Goal: Information Seeking & Learning: Learn about a topic

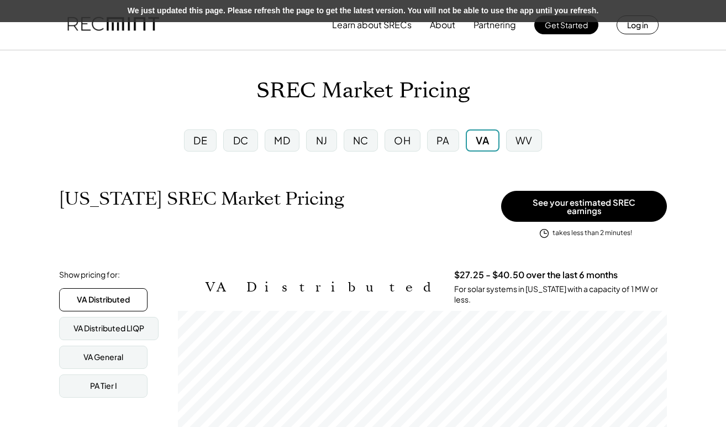
scroll to position [182, 489]
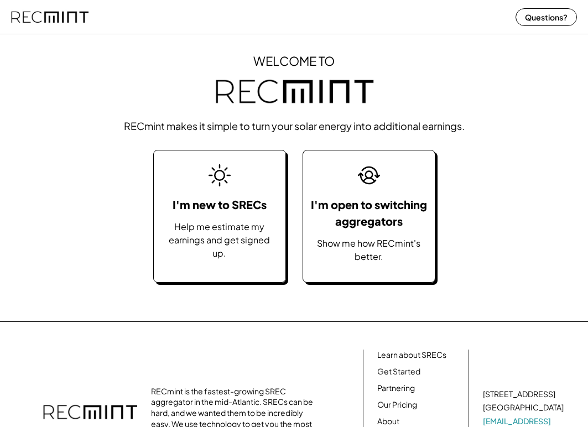
click at [488, 315] on div "WELCOME TO RECmint makes it simple to turn your solar energy into additional ea…" at bounding box center [294, 175] width 588 height 291
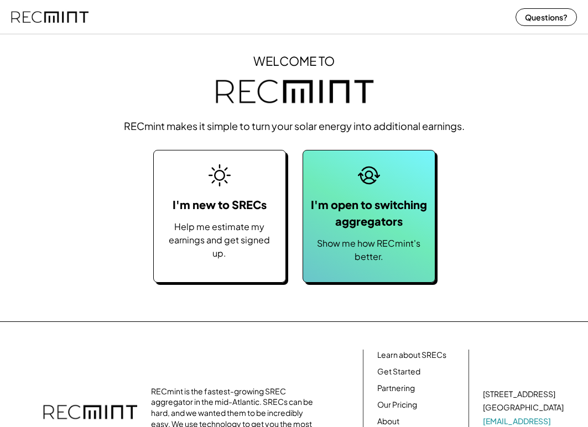
click at [374, 176] on icon at bounding box center [369, 175] width 22 height 22
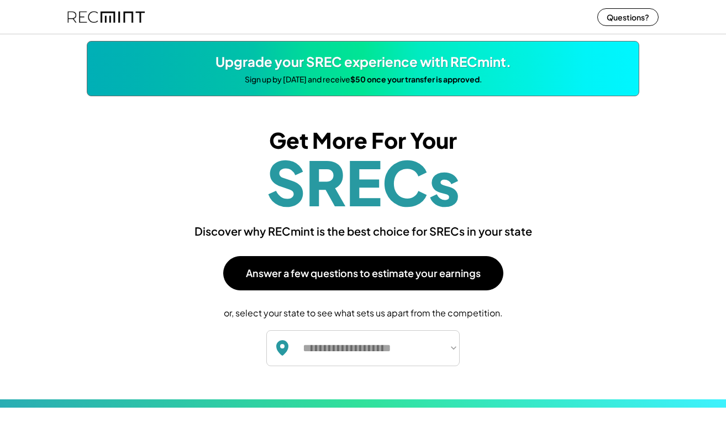
click at [587, 212] on div "**********" at bounding box center [363, 247] width 553 height 303
click at [587, 191] on div "**********" at bounding box center [363, 247] width 553 height 303
click at [587, 193] on div "Get More For Your SRECs" at bounding box center [363, 170] width 531 height 82
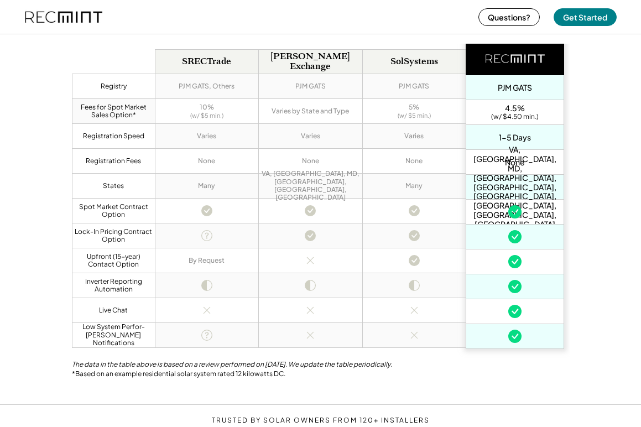
scroll to position [693, 0]
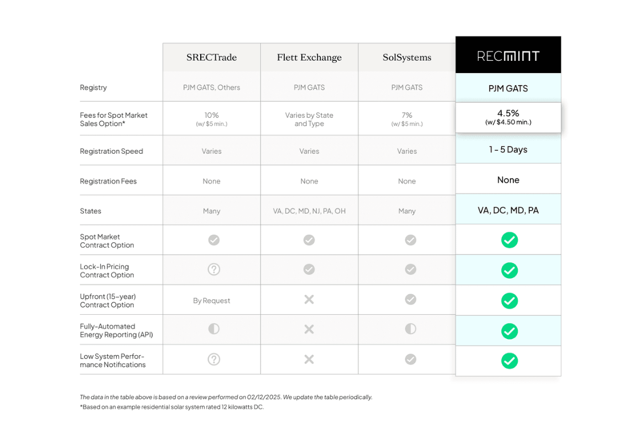
scroll to position [868, 0]
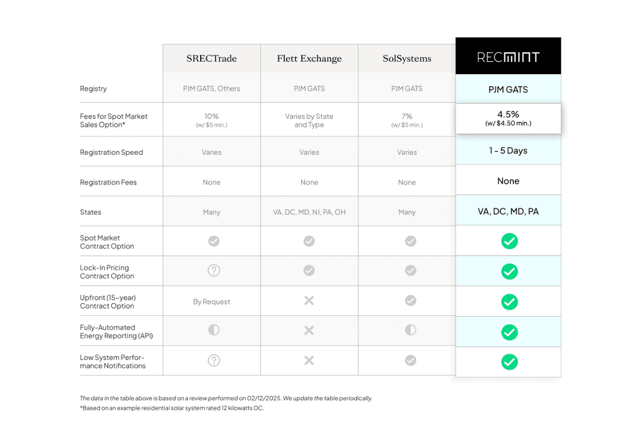
click at [85, 331] on img at bounding box center [320, 225] width 497 height 447
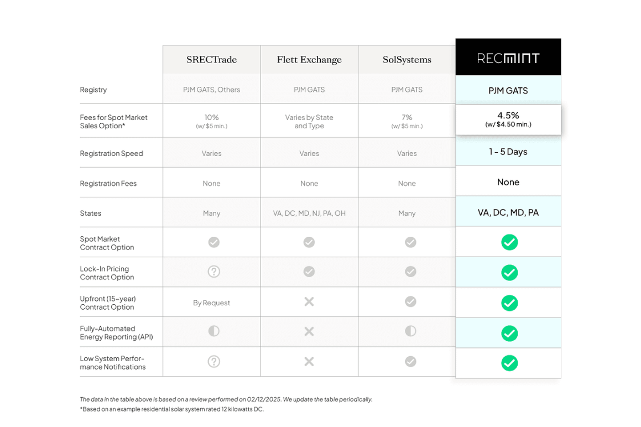
scroll to position [867, 0]
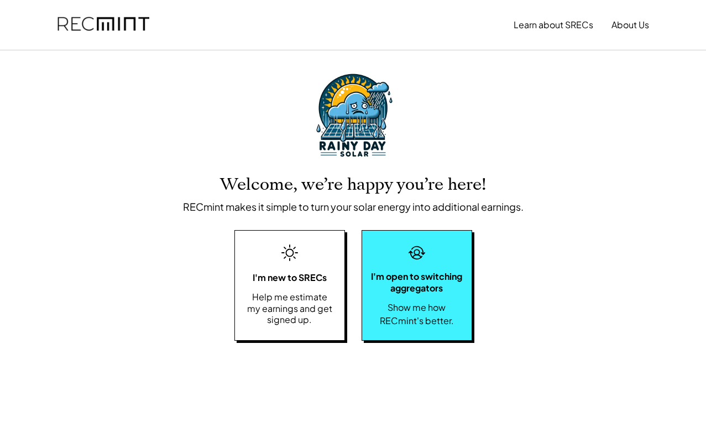
click at [425, 294] on div "I'm open to switching aggregators Show me how RECmint's better." at bounding box center [416, 285] width 111 height 111
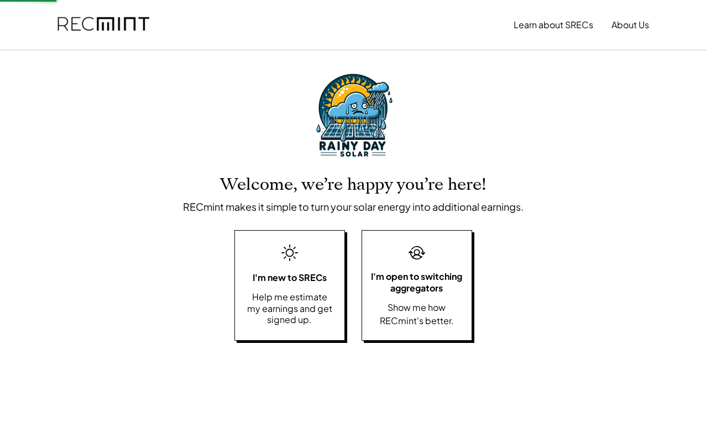
select select "**********"
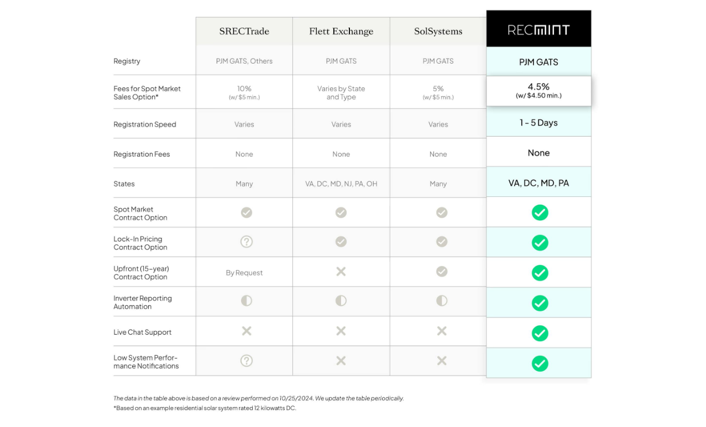
scroll to position [1449, 0]
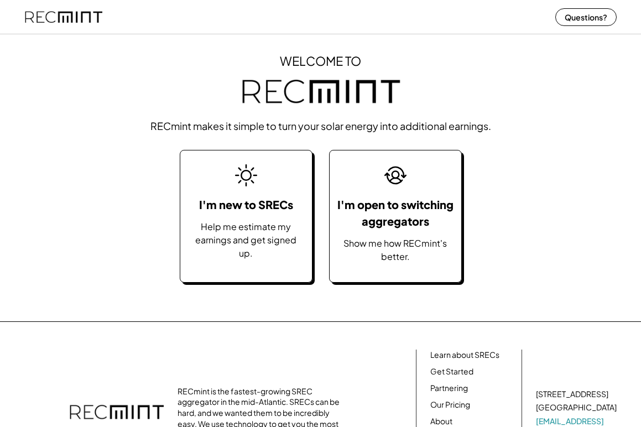
click at [533, 254] on div "WELCOME TO RECmint makes it simple to turn your solar energy into additional ea…" at bounding box center [320, 175] width 641 height 291
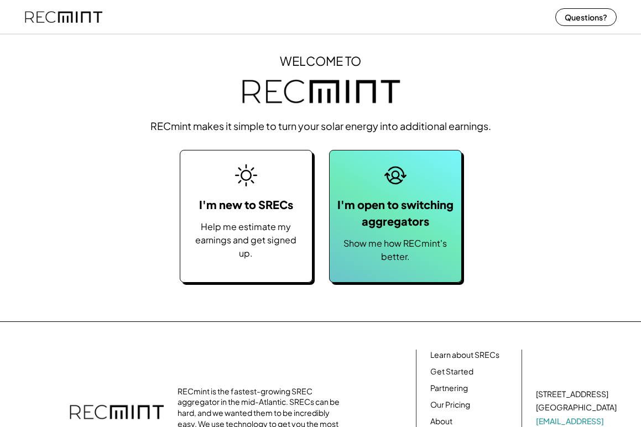
click at [437, 224] on div "I'm open to switching aggregators" at bounding box center [395, 212] width 120 height 33
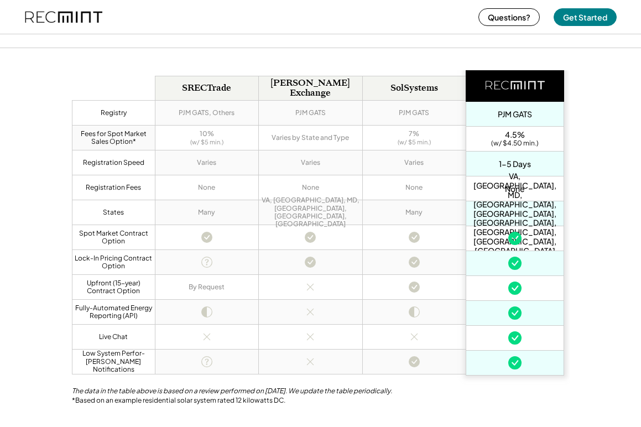
scroll to position [667, 0]
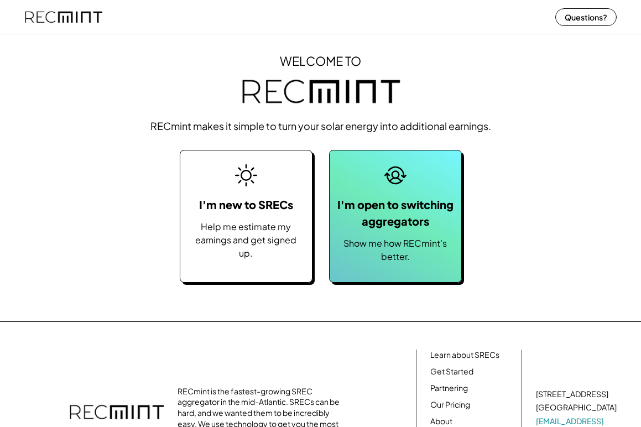
click at [389, 173] on icon at bounding box center [395, 175] width 22 height 22
